Goal: Task Accomplishment & Management: Manage account settings

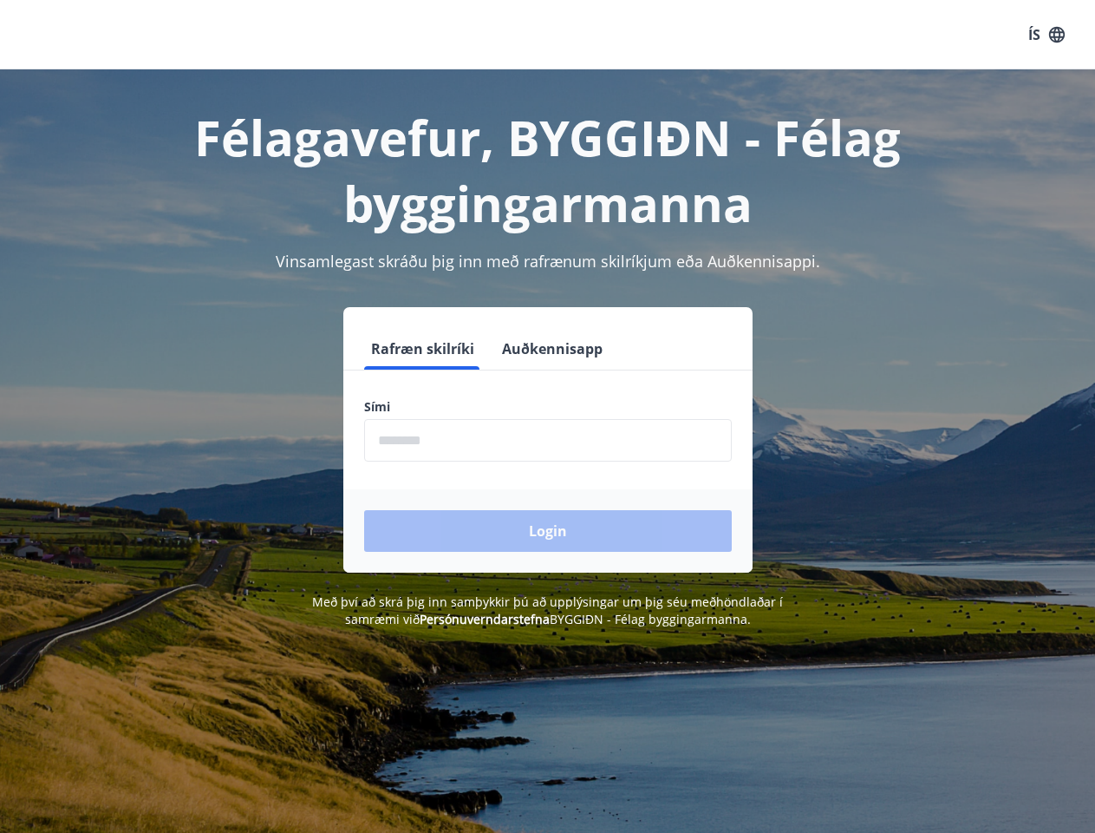
click at [547, 416] on div "Sími ​" at bounding box center [548, 429] width 368 height 63
click at [1047, 35] on button "ÍS" at bounding box center [1047, 34] width 56 height 31
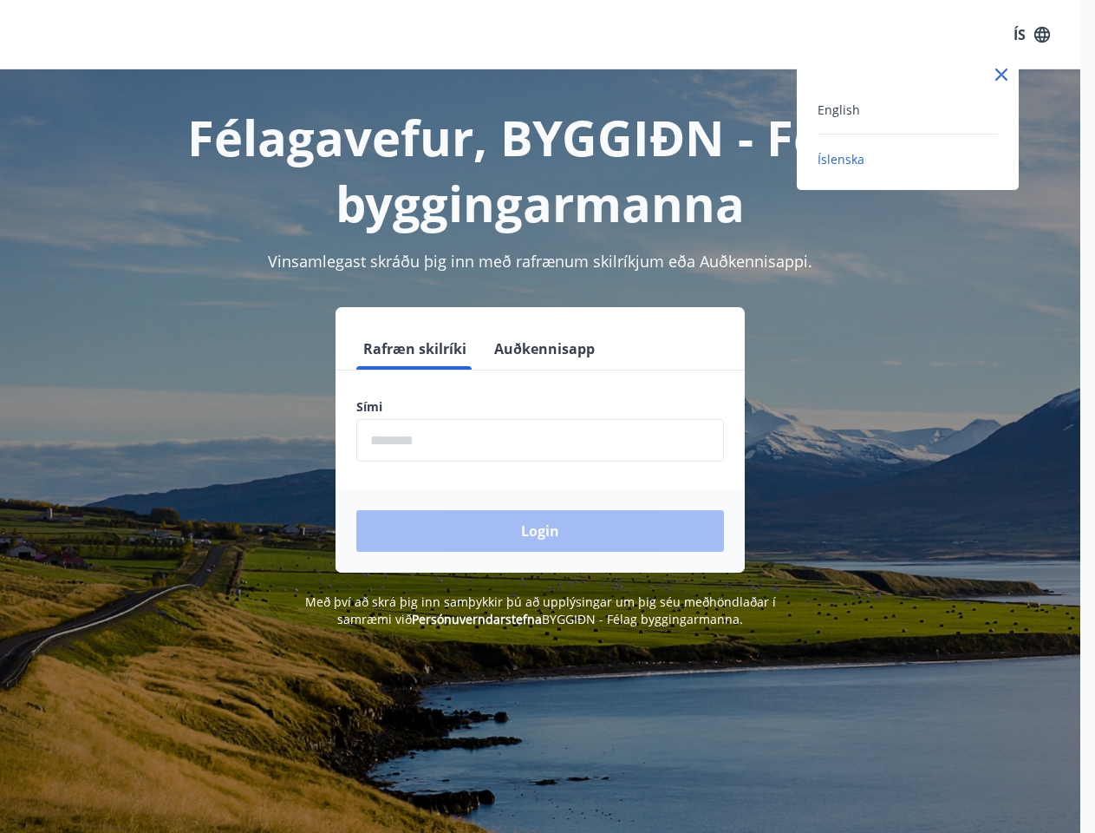
click at [422, 349] on div at bounding box center [547, 416] width 1095 height 833
click at [550, 349] on button "Auðkennisapp" at bounding box center [544, 349] width 114 height 42
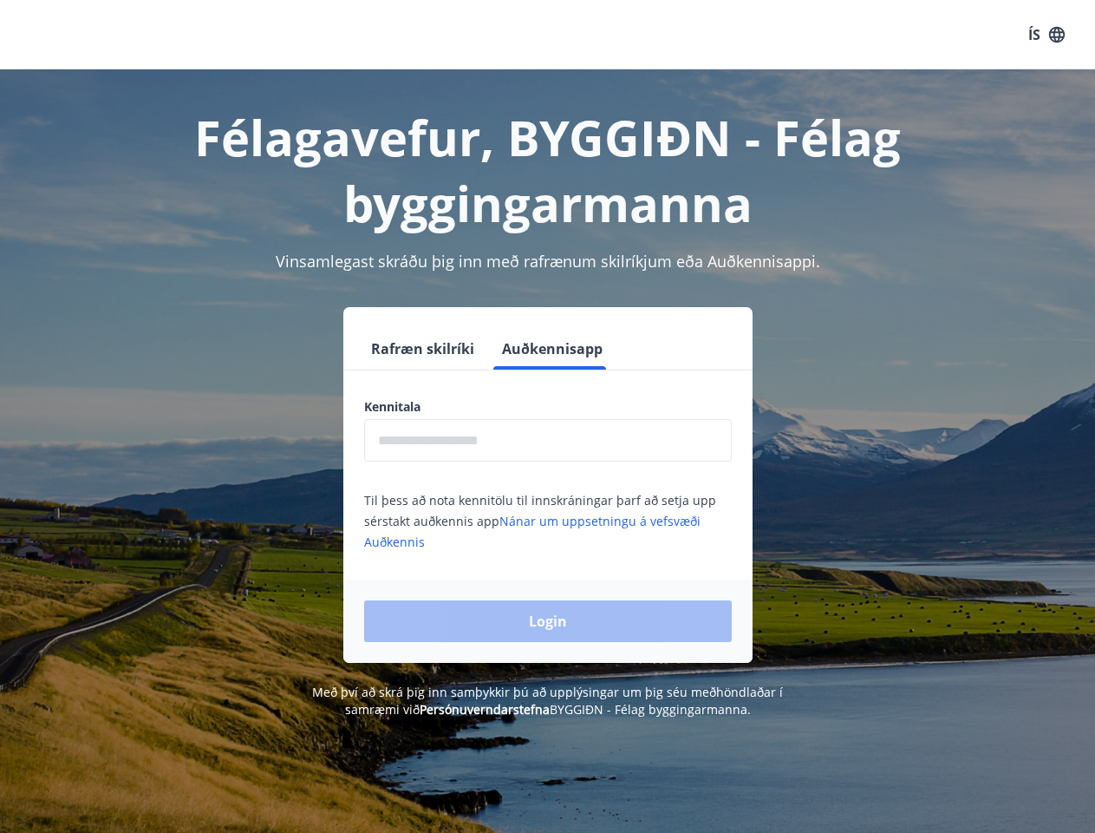
click at [548, 440] on input "text" at bounding box center [548, 440] width 368 height 43
